Goal: Transaction & Acquisition: Download file/media

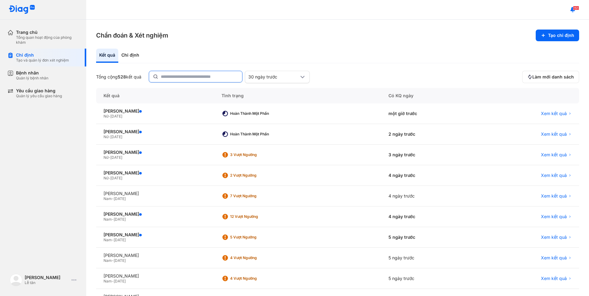
click at [194, 78] on input "text" at bounding box center [200, 76] width 78 height 11
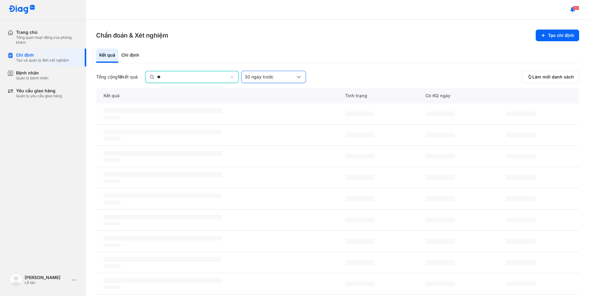
type input "*"
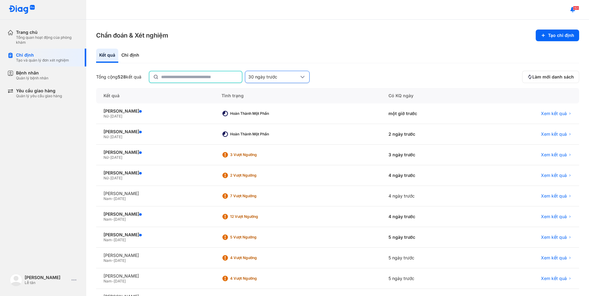
type input "*"
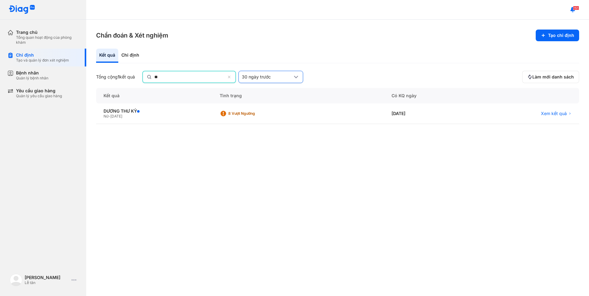
type input "*"
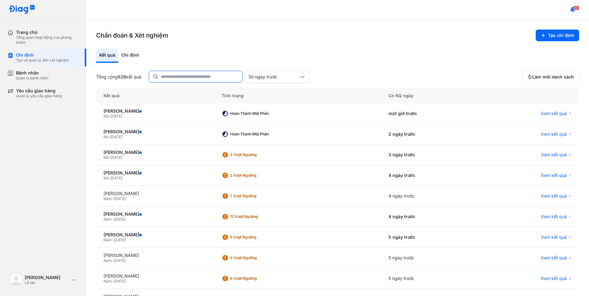
click at [226, 80] on input "text" at bounding box center [200, 76] width 78 height 11
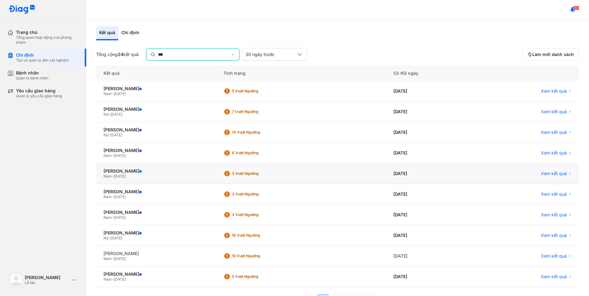
scroll to position [46, 0]
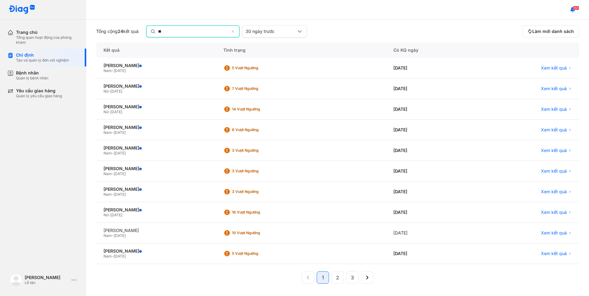
type input "*"
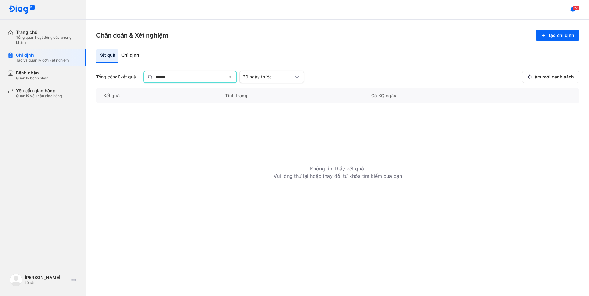
scroll to position [0, 0]
type input "*"
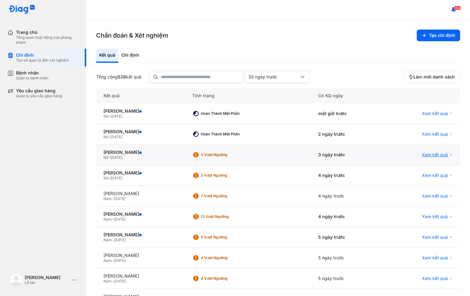
click at [436, 155] on span "Xem kết quả" at bounding box center [435, 155] width 26 height 6
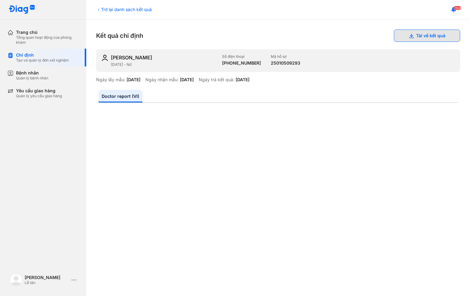
click at [430, 38] on button "Tải về kết quả" at bounding box center [427, 36] width 66 height 12
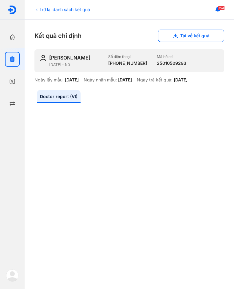
click at [125, 37] on div "Kết quả chỉ định Tải về kết quả" at bounding box center [129, 36] width 190 height 12
